Goal: Information Seeking & Learning: Check status

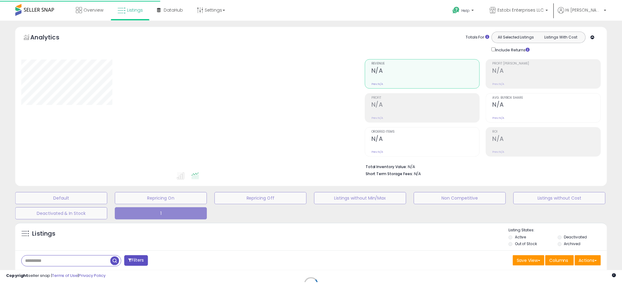
scroll to position [96, 0]
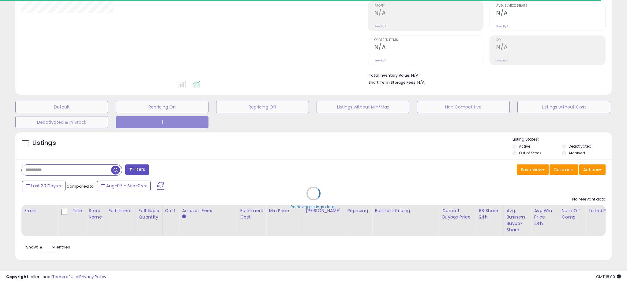
select select "**"
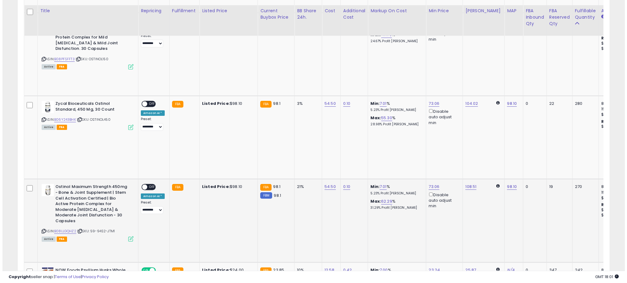
scroll to position [403, 0]
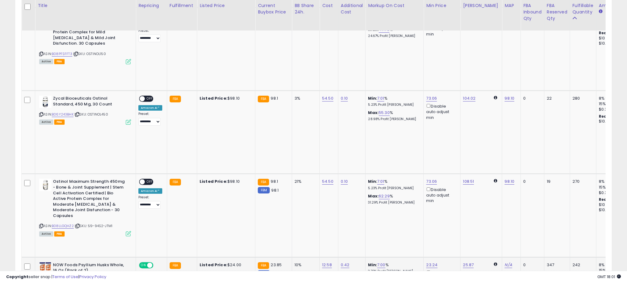
scroll to position [125, 346]
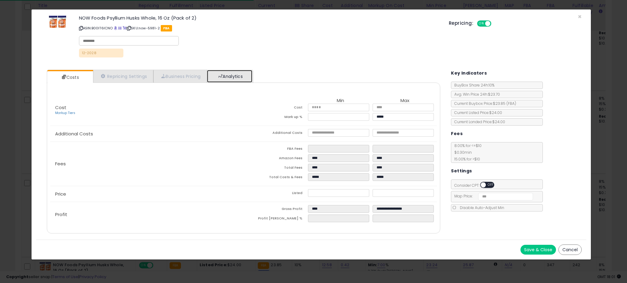
click at [239, 74] on link "Analytics" at bounding box center [229, 76] width 45 height 13
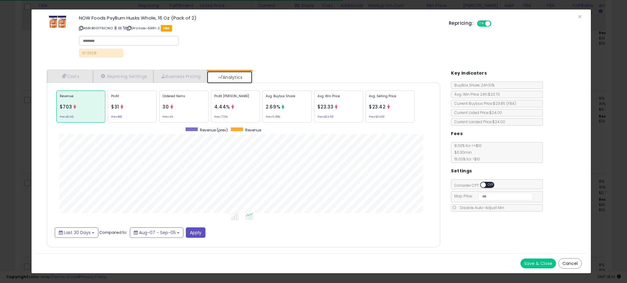
scroll to position [188, 406]
click at [242, 99] on p "Profit [PERSON_NAME]" at bounding box center [235, 98] width 42 height 9
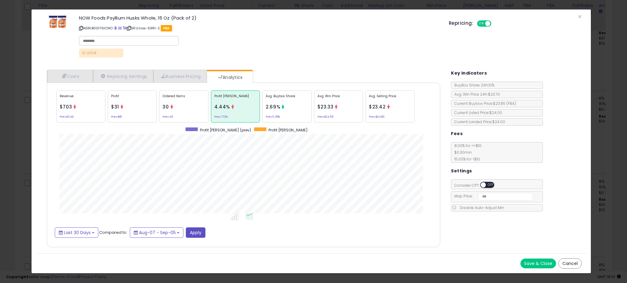
click at [185, 102] on p "Ordered Items" at bounding box center [184, 98] width 42 height 9
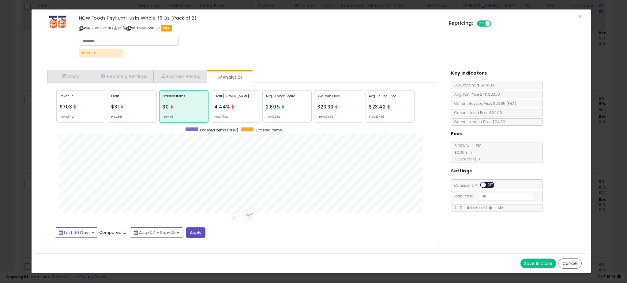
click at [256, 103] on div "Profit [PERSON_NAME] 4.44% Prev: 7.13%" at bounding box center [235, 107] width 49 height 32
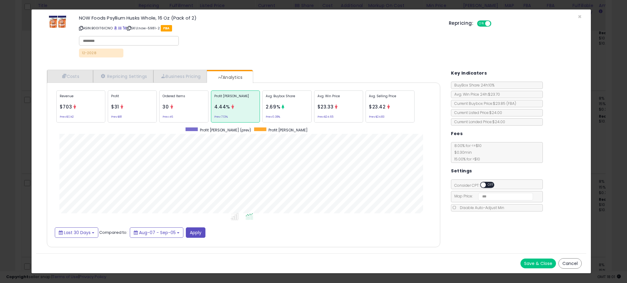
click at [10, 127] on div "× Close NOW Foods Psyllium Husks Whole, 16 Oz (Pack of 2) ASIN: B00IT6ICNO | SK…" at bounding box center [313, 141] width 627 height 283
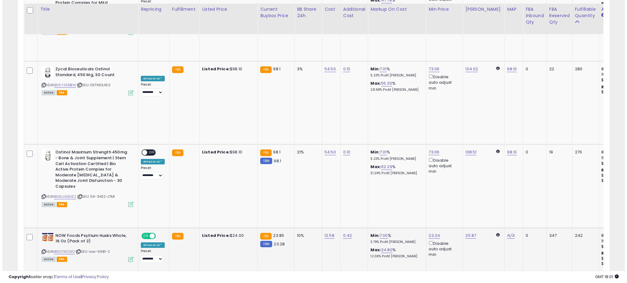
scroll to position [445, 0]
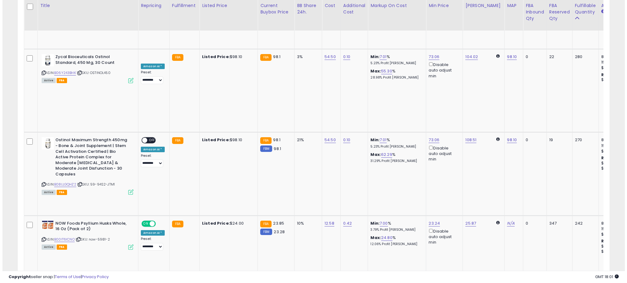
scroll to position [125, 346]
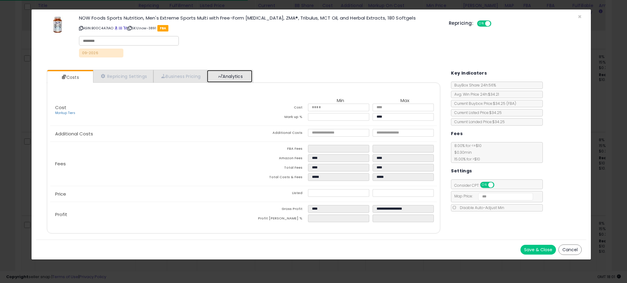
click at [251, 79] on link "Analytics" at bounding box center [229, 76] width 45 height 13
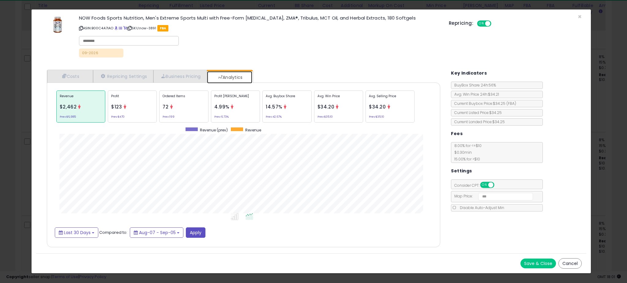
scroll to position [188, 406]
click at [250, 107] on div "Profit [PERSON_NAME] 4.99% Prev: 6.73%" at bounding box center [235, 107] width 49 height 32
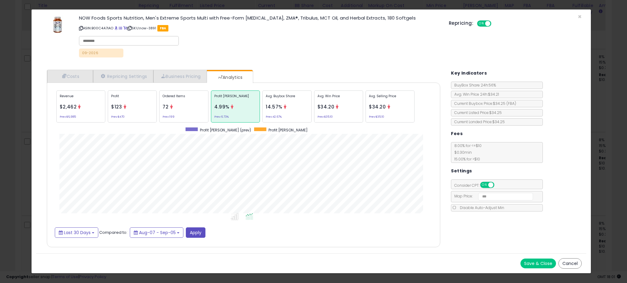
click at [286, 106] on icon at bounding box center [285, 107] width 5 height 5
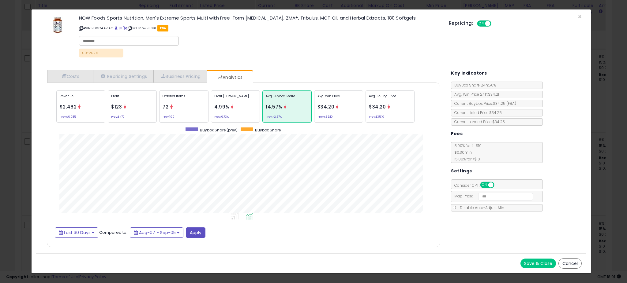
click at [251, 107] on div "Profit [PERSON_NAME] 4.99% Prev: 6.73%" at bounding box center [235, 107] width 49 height 32
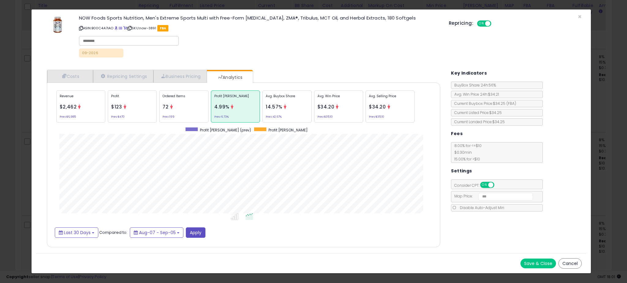
click at [18, 135] on div "× Close NOW Foods Sports Nutrition, Men's Extreme Sports Multi with Free-Form […" at bounding box center [313, 141] width 627 height 283
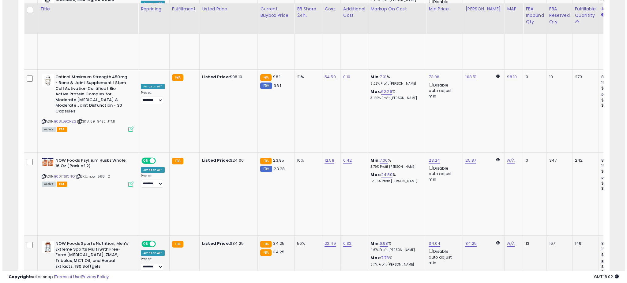
scroll to position [516, 0]
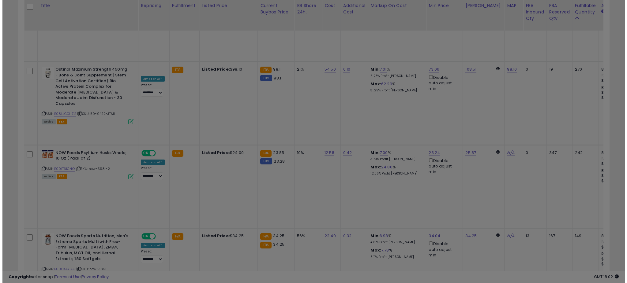
scroll to position [0, 0]
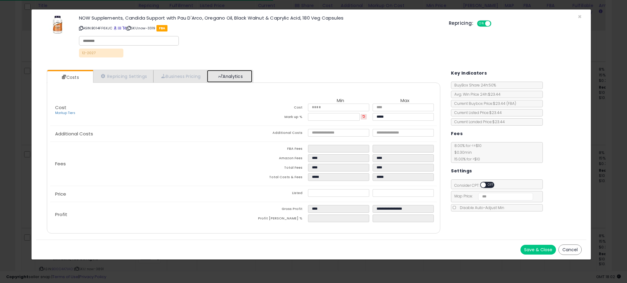
click at [237, 73] on link "Analytics" at bounding box center [229, 76] width 45 height 13
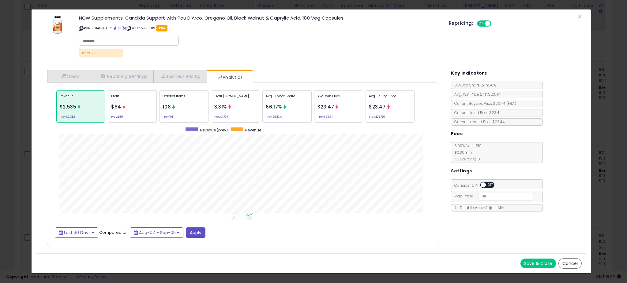
click at [19, 155] on div "× Close NOW Supplements, Candida Support with Pau D'Arco, Oregano Oil, Black Wa…" at bounding box center [313, 141] width 627 height 283
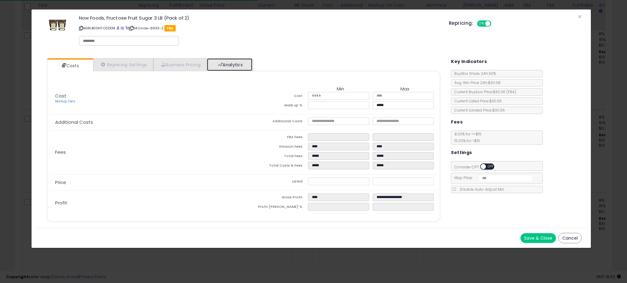
click at [230, 67] on link "Analytics" at bounding box center [229, 64] width 45 height 13
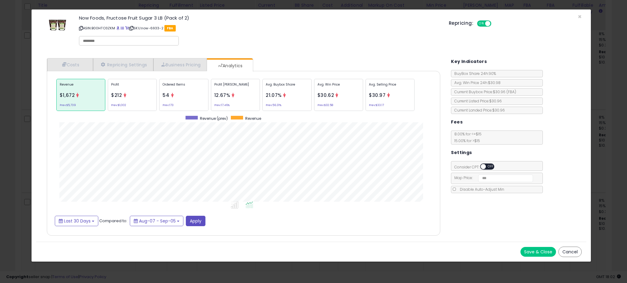
click at [251, 99] on div "Profit [PERSON_NAME] 12.67% Prev: 17.46%" at bounding box center [235, 95] width 49 height 32
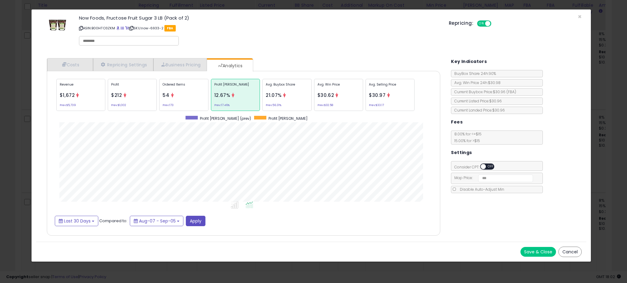
click at [187, 96] on div "Ordered Items 54 Prev: 173" at bounding box center [183, 95] width 49 height 32
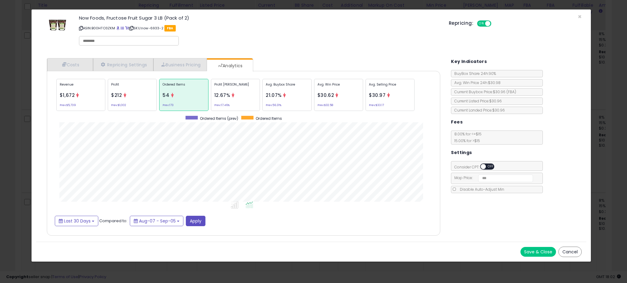
click at [235, 90] on p "Profit [PERSON_NAME]" at bounding box center [235, 86] width 42 height 9
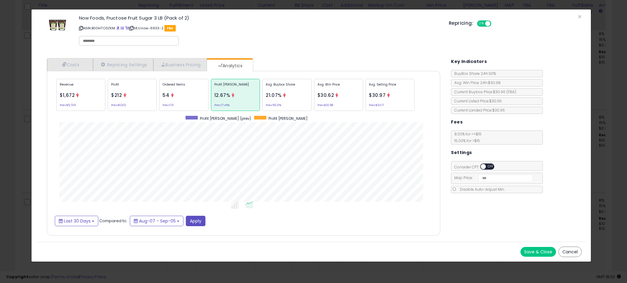
click at [285, 94] on icon at bounding box center [284, 95] width 5 height 5
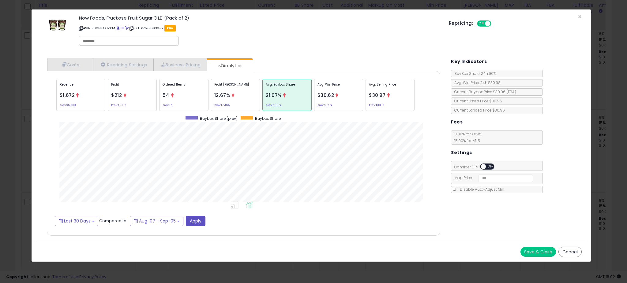
click at [9, 148] on div "× Close Now Foods, Fructose Fruit Sugar 3 LB (Pack of 2) ASIN: B00HTO3ZKM | SKU…" at bounding box center [313, 141] width 627 height 283
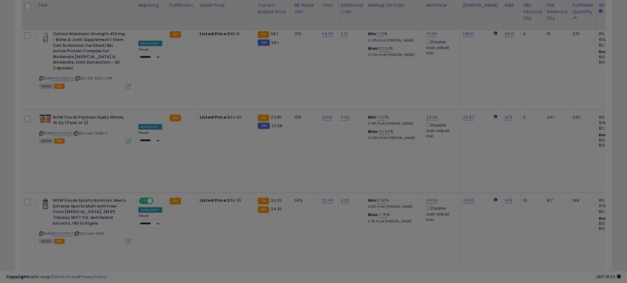
scroll to position [125, 346]
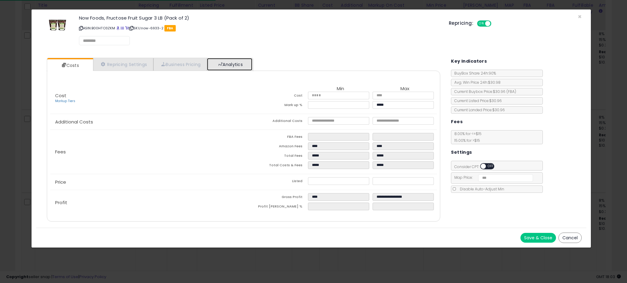
click at [252, 63] on link "Analytics" at bounding box center [229, 64] width 45 height 13
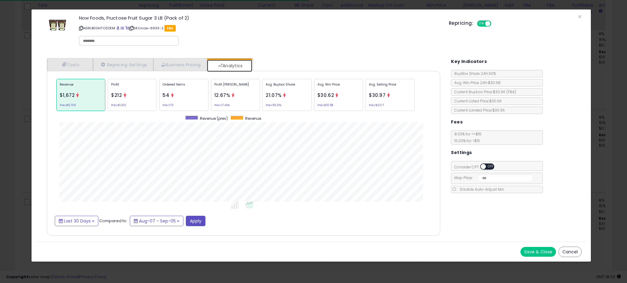
scroll to position [188, 406]
click at [278, 88] on p "Avg. Buybox Share" at bounding box center [287, 86] width 42 height 9
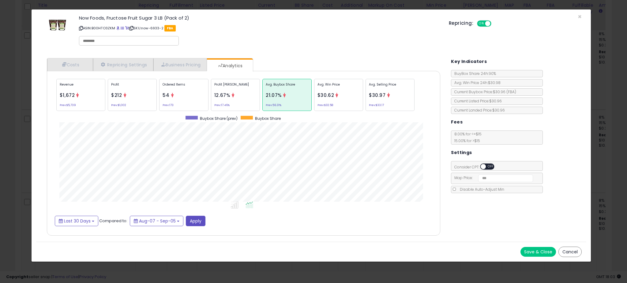
click at [246, 93] on div "Profit [PERSON_NAME] 12.67% Prev: 17.46%" at bounding box center [235, 95] width 49 height 32
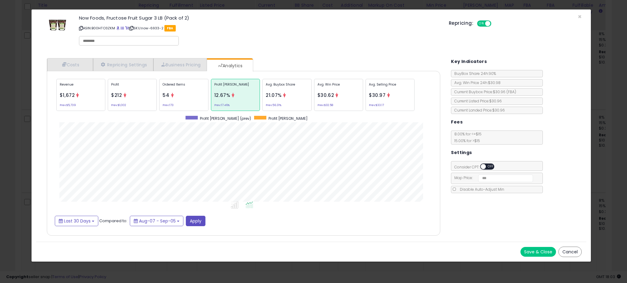
click at [146, 96] on div "Profit $212 Prev: $1,002" at bounding box center [132, 95] width 49 height 32
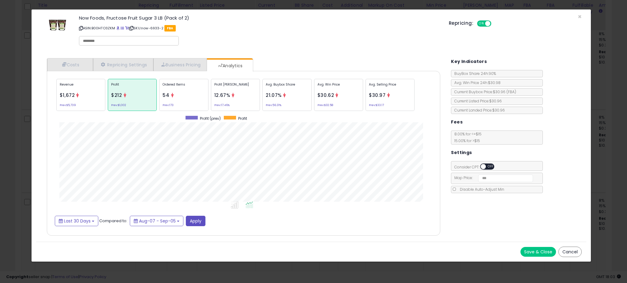
click at [17, 131] on div "× Close Now Foods, Fructose Fruit Sugar 3 LB (Pack of 2) ASIN: B00HTO3ZKM | SKU…" at bounding box center [313, 141] width 627 height 283
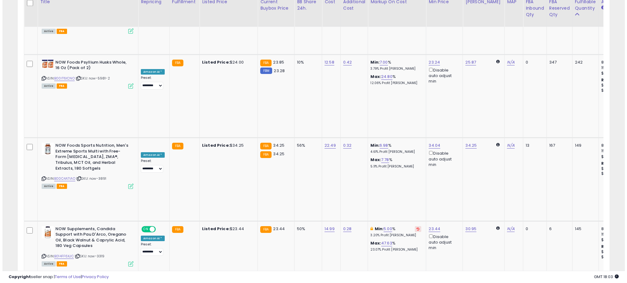
scroll to position [609, 0]
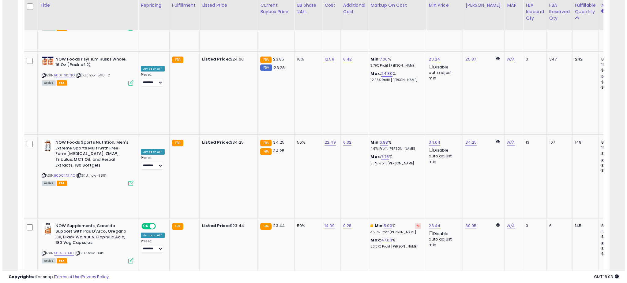
scroll to position [125, 346]
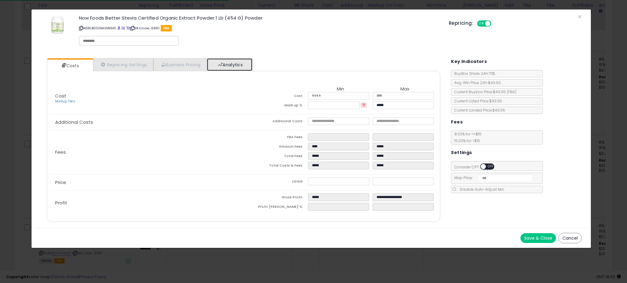
click at [249, 63] on link "Analytics" at bounding box center [229, 64] width 45 height 13
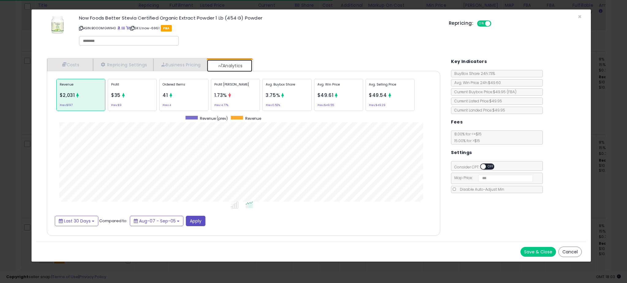
scroll to position [188, 406]
click at [237, 99] on div "Profit [PERSON_NAME] 1.73% Prev: 4.77%" at bounding box center [235, 95] width 49 height 32
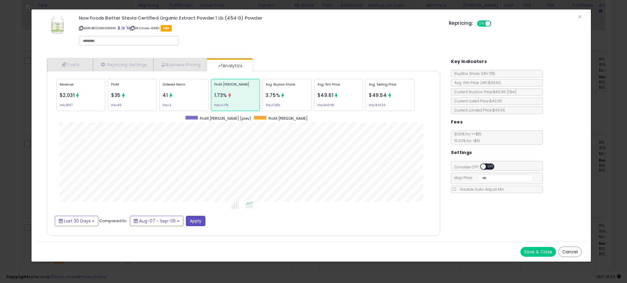
click at [289, 94] on div "Avg. Buybox Share 3.75% Prev: 0.52%" at bounding box center [286, 95] width 49 height 32
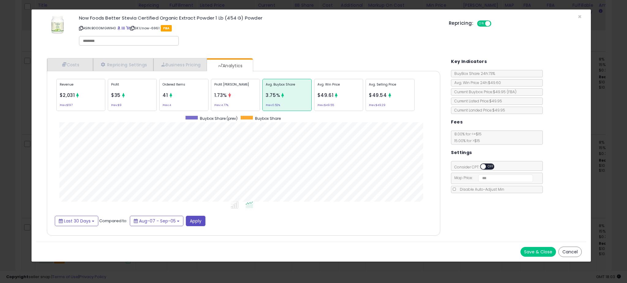
click at [10, 118] on div "× Close Now Foods Better Stevia Certified Organic Extract Powder 1 Lb (454 G) P…" at bounding box center [313, 141] width 627 height 283
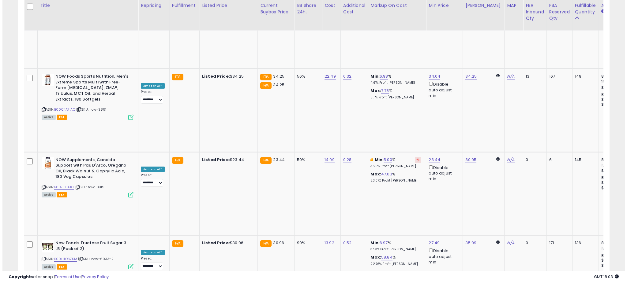
scroll to position [675, 0]
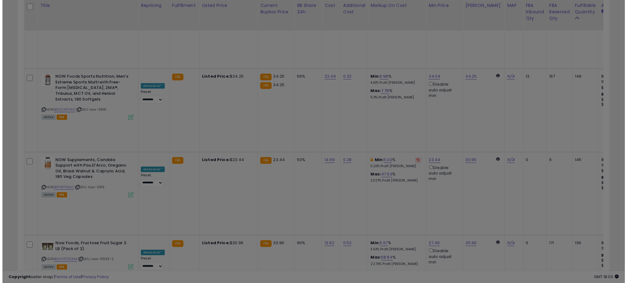
scroll to position [125, 346]
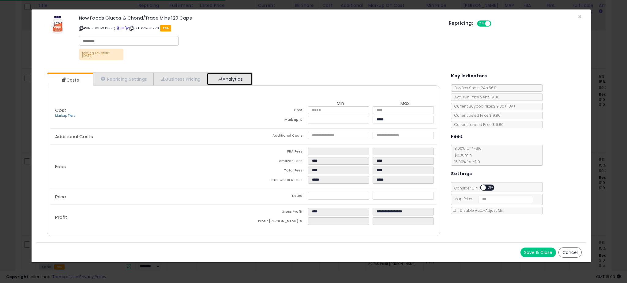
click at [239, 74] on link "Analytics" at bounding box center [229, 79] width 45 height 13
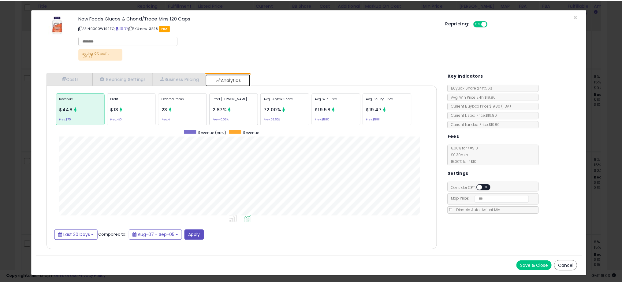
scroll to position [188, 406]
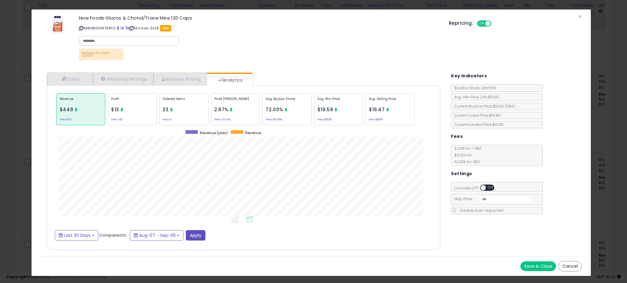
click at [28, 127] on div "× Close Now Foods Glucos & Chond/Trace Mins 120 Caps ASIN: B000WT99FQ | SKU: no…" at bounding box center [313, 141] width 627 height 283
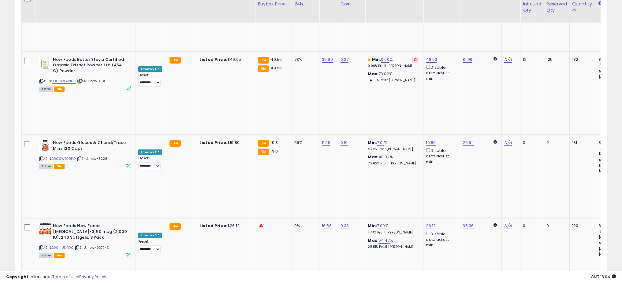
scroll to position [973, 0]
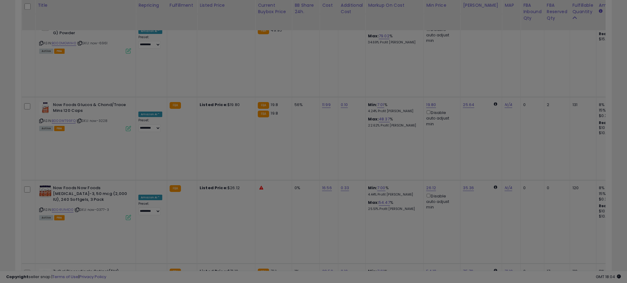
scroll to position [305925, 305705]
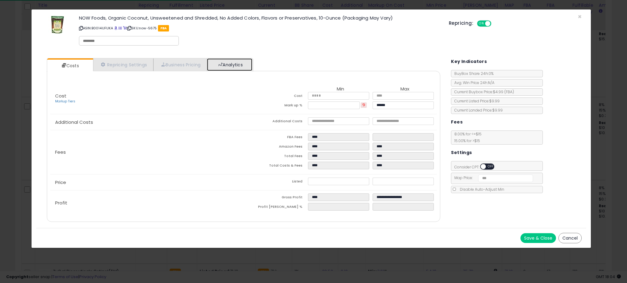
click at [246, 66] on link "Analytics" at bounding box center [229, 64] width 45 height 13
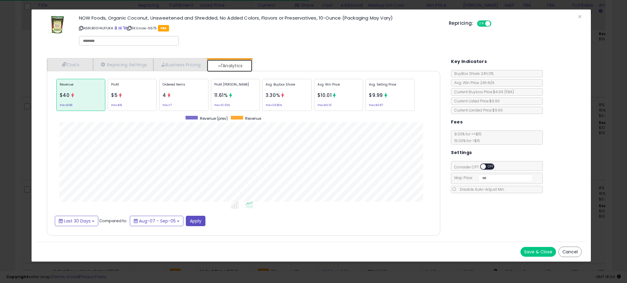
scroll to position [305863, 305645]
click at [21, 124] on div "× Close NOW Foods, Organic Coconut, Unsweetened and Shredded, No Added Colors, …" at bounding box center [313, 141] width 627 height 283
